Goal: Transaction & Acquisition: Download file/media

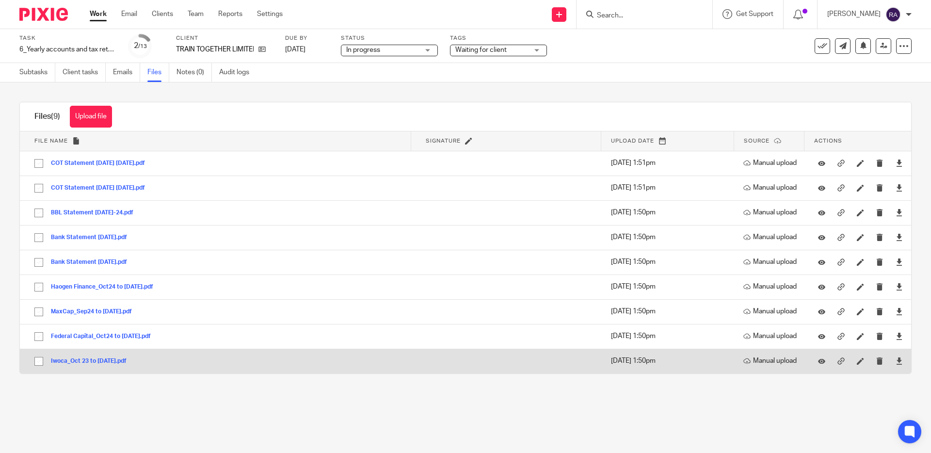
click at [102, 362] on button "Iwoca_Oct 23 to [DATE].pdf" at bounding box center [92, 361] width 83 height 7
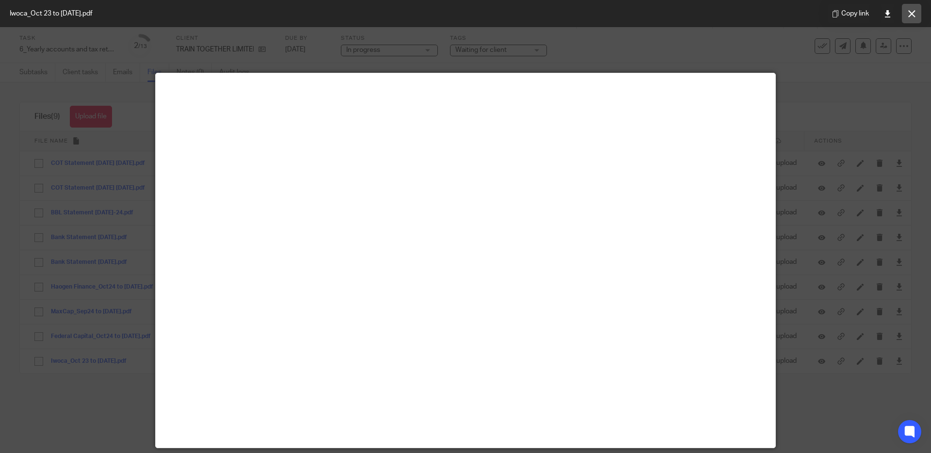
click at [914, 14] on icon at bounding box center [911, 13] width 7 height 7
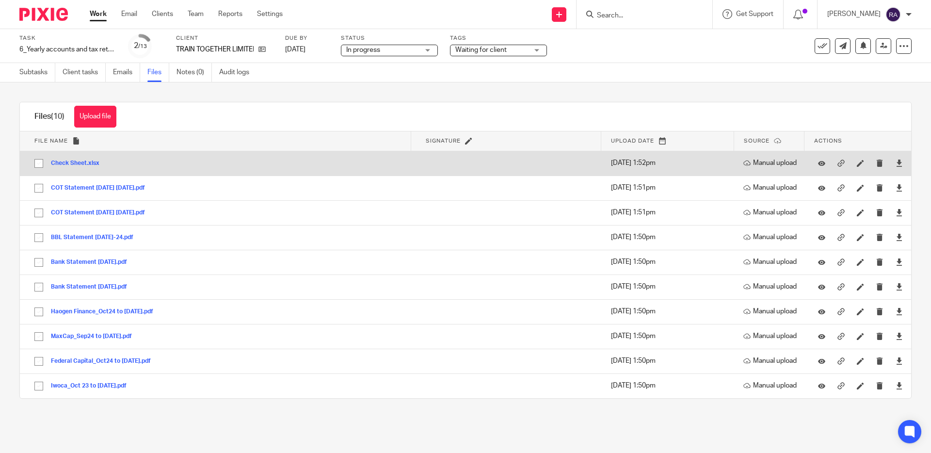
click at [83, 163] on button "Check Sheet.xlsx" at bounding box center [79, 163] width 56 height 7
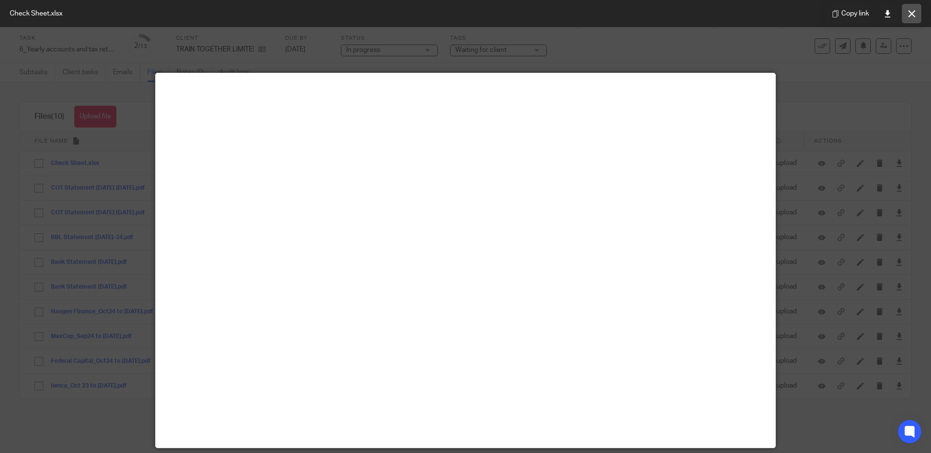
click at [913, 12] on icon at bounding box center [911, 13] width 7 height 7
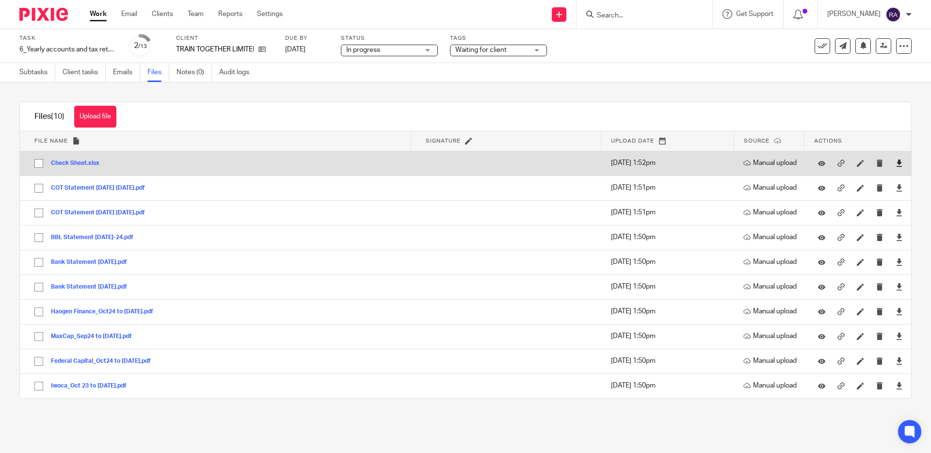
click at [900, 159] on link at bounding box center [898, 163] width 7 height 10
